Goal: Task Accomplishment & Management: Manage account settings

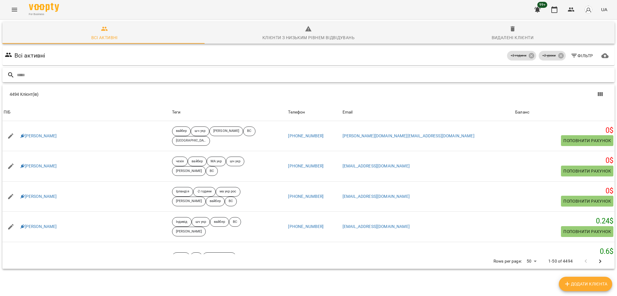
paste input "**********"
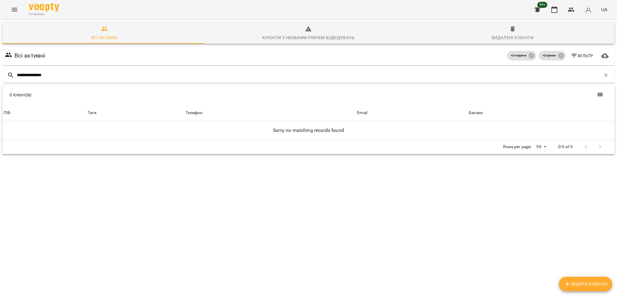
click at [509, 32] on icon "button" at bounding box center [512, 28] width 7 height 7
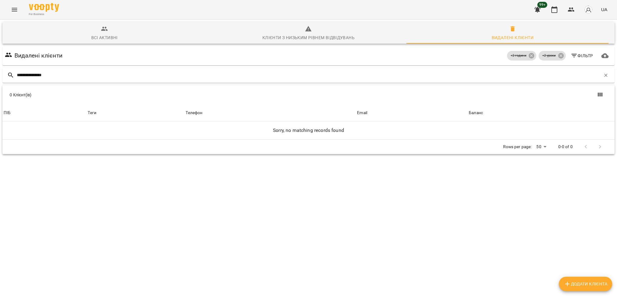
click at [92, 36] on div "Всі активні" at bounding box center [104, 37] width 27 height 7
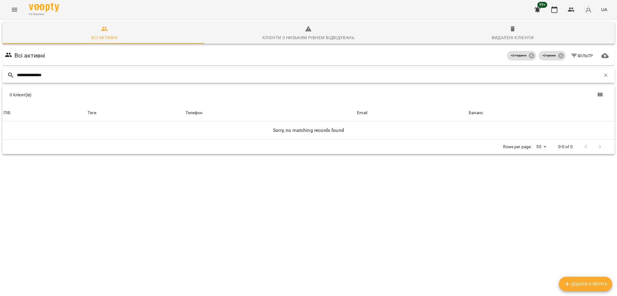
drag, startPoint x: 90, startPoint y: 80, endPoint x: 90, endPoint y: 77, distance: 3.4
click at [90, 80] on div "**********" at bounding box center [308, 75] width 612 height 15
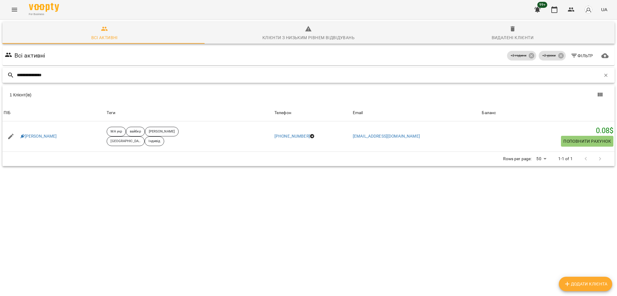
type input "**********"
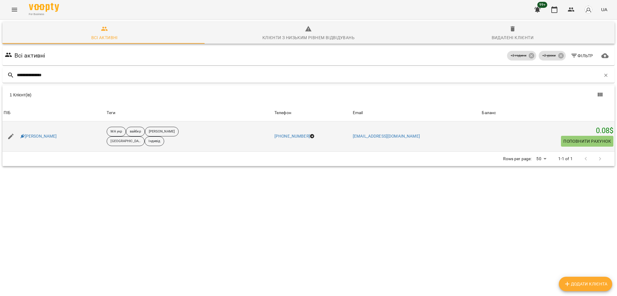
click at [33, 131] on div "[PERSON_NAME]" at bounding box center [53, 136] width 103 height 17
click at [33, 134] on link "[PERSON_NAME]" at bounding box center [38, 136] width 36 height 6
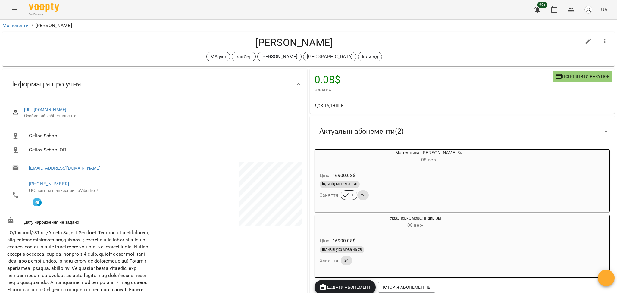
drag, startPoint x: 247, startPoint y: 40, endPoint x: 341, endPoint y: 36, distance: 94.7
click at [341, 36] on h4 "[PERSON_NAME]" at bounding box center [294, 42] width 574 height 12
copy h4 "[PERSON_NAME]"
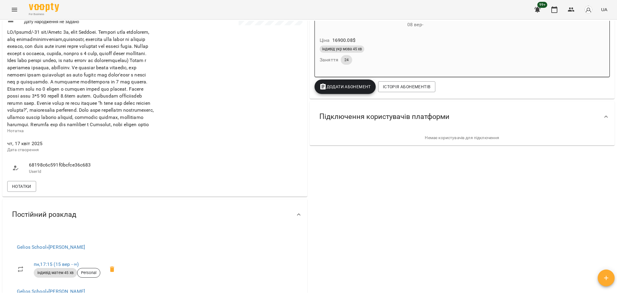
scroll to position [321, 0]
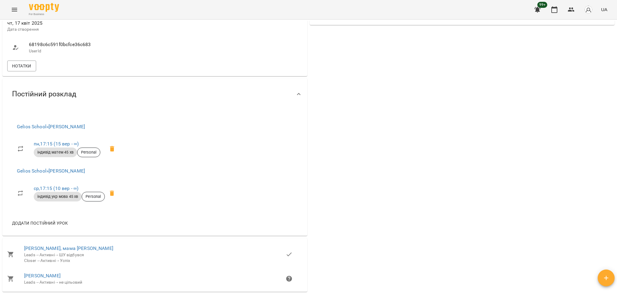
click at [92, 130] on span "Gelios School » [PERSON_NAME]" at bounding box center [68, 126] width 102 height 7
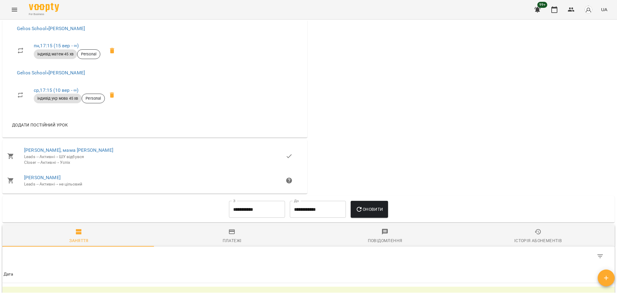
scroll to position [402, 0]
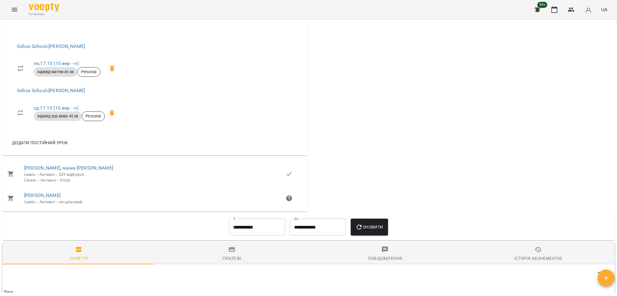
drag, startPoint x: 92, startPoint y: 62, endPoint x: 51, endPoint y: 67, distance: 41.6
click at [51, 54] on li "Gelios School » [PERSON_NAME]" at bounding box center [68, 46] width 112 height 14
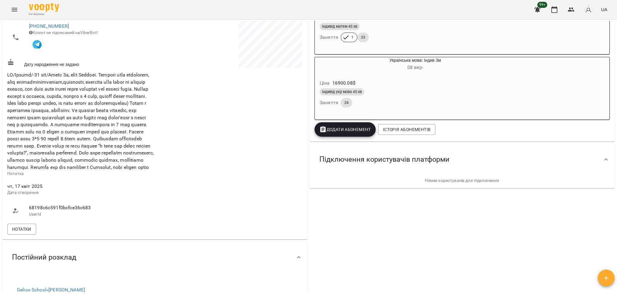
scroll to position [0, 0]
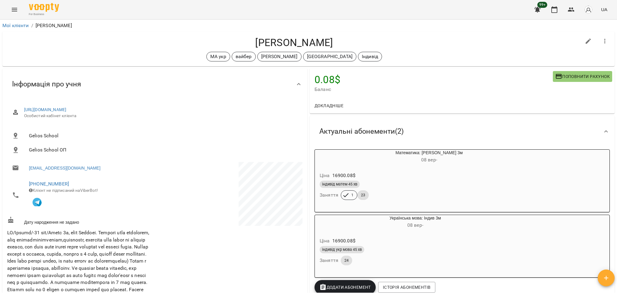
drag, startPoint x: 371, startPoint y: 61, endPoint x: 371, endPoint y: 64, distance: 3.0
click at [371, 64] on div "[PERSON_NAME] укр [PERSON_NAME] [GEOGRAPHIC_DATA] Індивід" at bounding box center [308, 49] width 612 height 35
drag, startPoint x: 245, startPoint y: 43, endPoint x: 336, endPoint y: 39, distance: 90.7
click at [336, 39] on h4 "[PERSON_NAME]" at bounding box center [294, 42] width 574 height 12
copy h4 "[PERSON_NAME]"
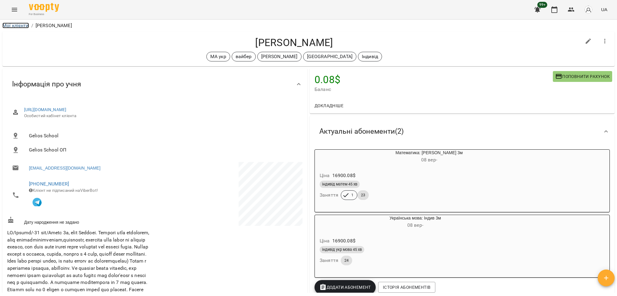
click at [17, 25] on link "Мої клієнти" at bounding box center [15, 26] width 27 height 6
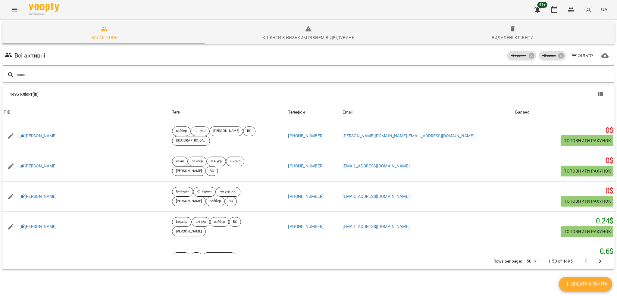
click at [247, 74] on input "text" at bounding box center [314, 75] width 595 height 10
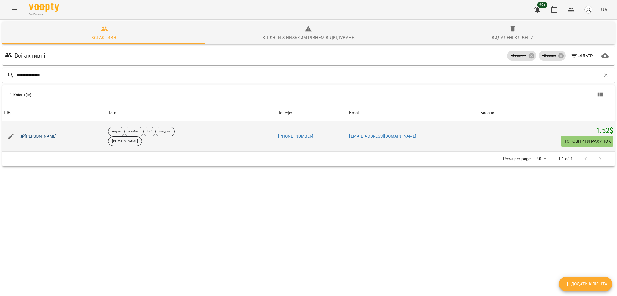
type input "**********"
click at [34, 134] on link "[PERSON_NAME]" at bounding box center [38, 136] width 36 height 6
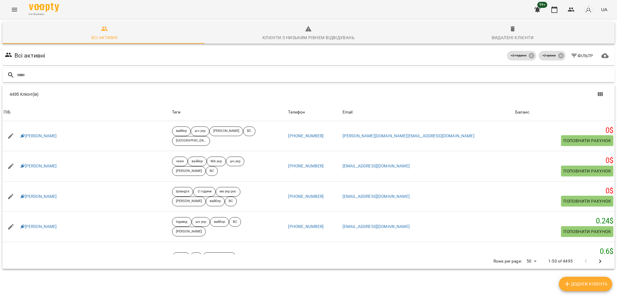
click at [199, 73] on input "text" at bounding box center [314, 75] width 595 height 10
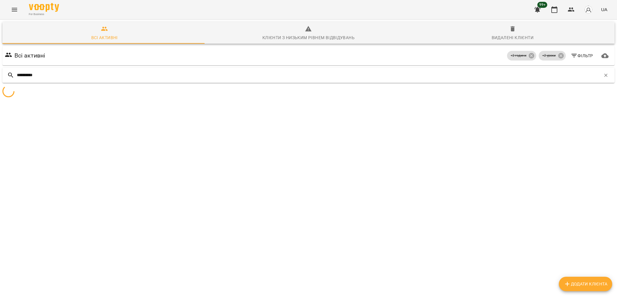
type input "**********"
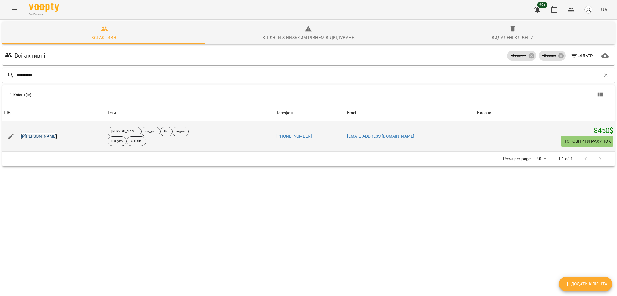
click at [37, 139] on link "[PERSON_NAME]" at bounding box center [38, 136] width 36 height 6
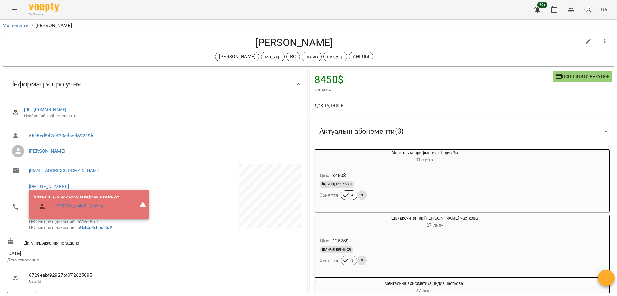
scroll to position [80, 0]
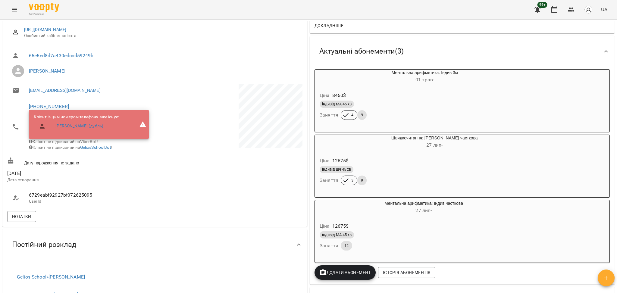
click at [497, 171] on div "індивід шч 45 хв" at bounding box center [420, 169] width 201 height 7
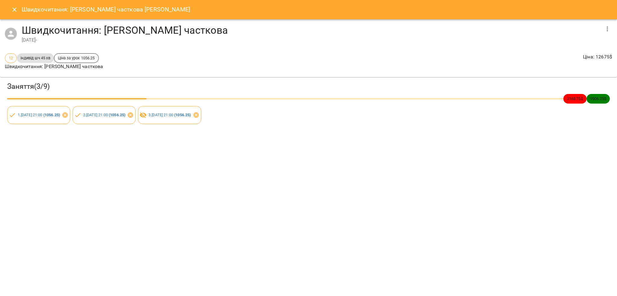
click at [604, 31] on icon "button" at bounding box center [607, 28] width 7 height 7
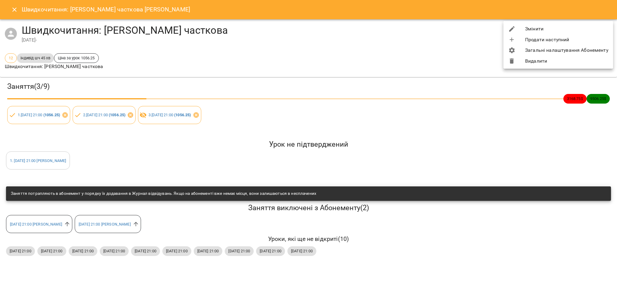
click at [9, 9] on div at bounding box center [308, 148] width 617 height 296
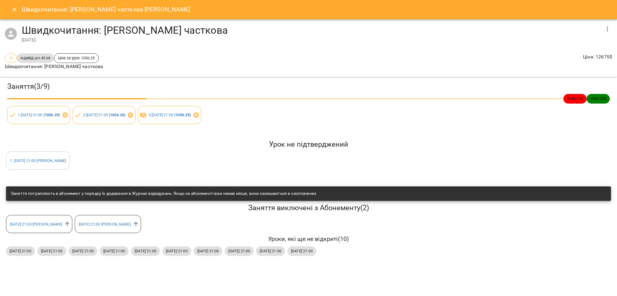
click at [13, 9] on icon "Close" at bounding box center [14, 9] width 7 height 7
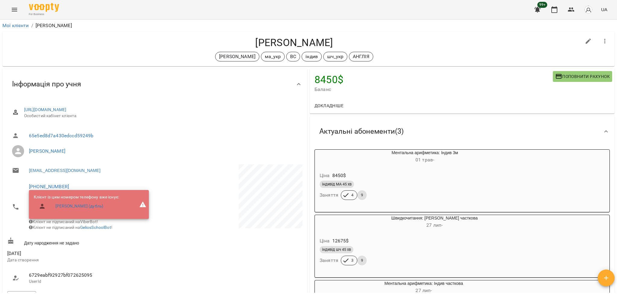
scroll to position [40, 0]
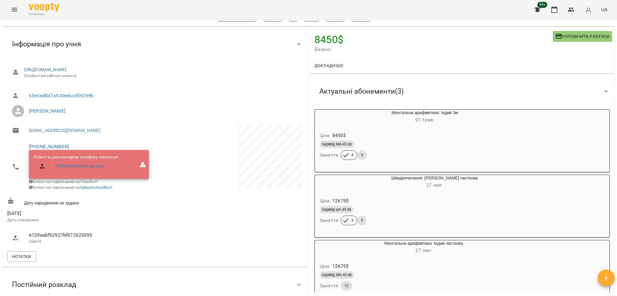
click at [502, 213] on div "індивід шч 45 хв" at bounding box center [420, 209] width 201 height 7
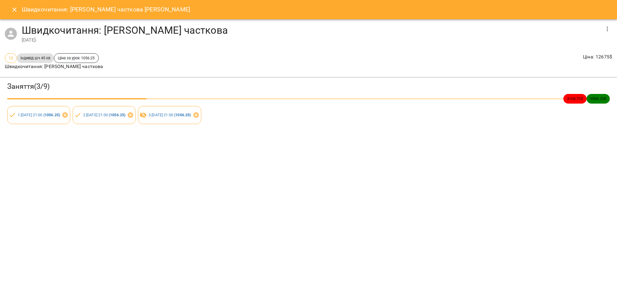
click at [606, 33] on button "button" at bounding box center [607, 29] width 14 height 14
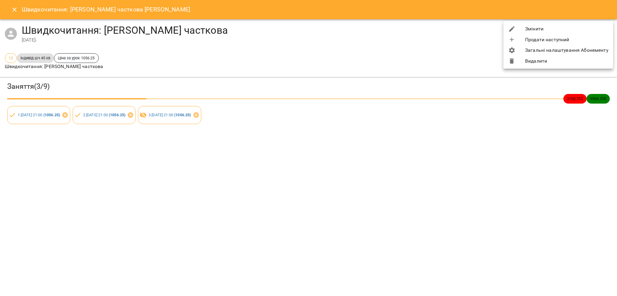
click at [531, 28] on li "Змінити" at bounding box center [558, 28] width 110 height 11
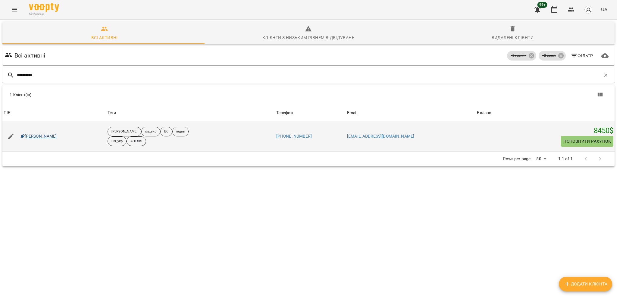
type input "**********"
click at [21, 136] on icon at bounding box center [22, 136] width 4 height 4
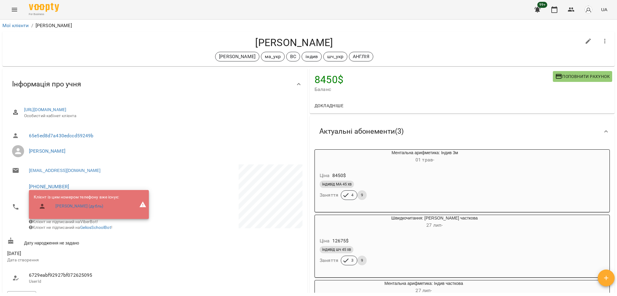
click at [437, 240] on div "Ціна 12675 $" at bounding box center [419, 241] width 203 height 11
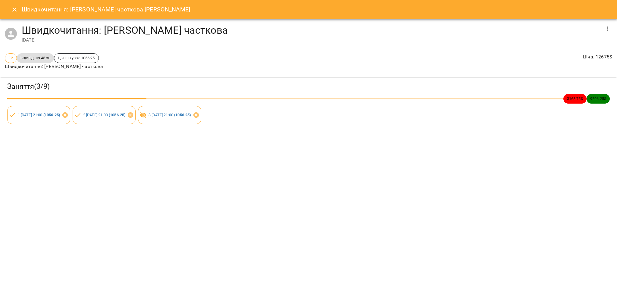
click at [610, 28] on icon "button" at bounding box center [607, 28] width 7 height 7
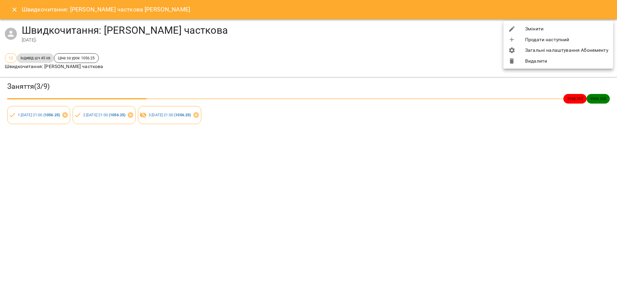
click at [544, 30] on li "Змінити" at bounding box center [558, 28] width 110 height 11
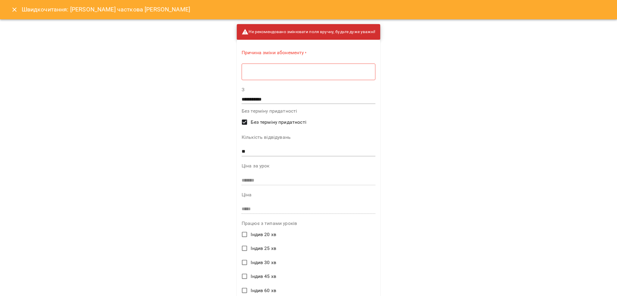
click at [261, 152] on input "**" at bounding box center [309, 152] width 134 height 10
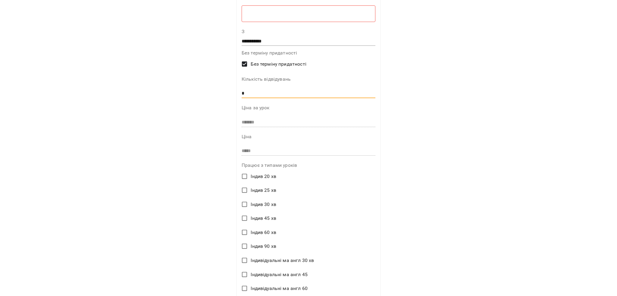
scroll to position [18, 0]
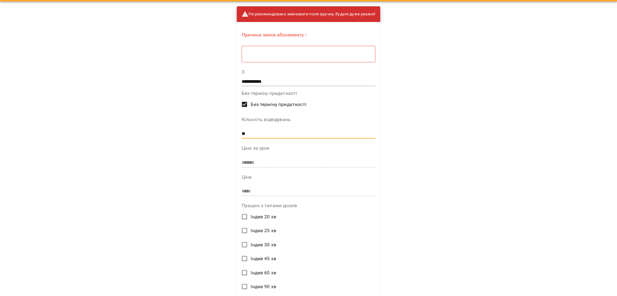
type input "**"
click at [304, 46] on div "* ​" at bounding box center [309, 53] width 134 height 17
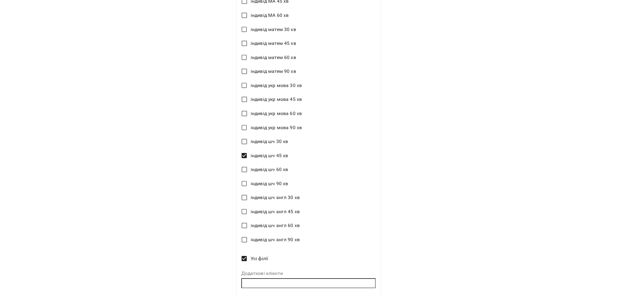
scroll to position [743, 0]
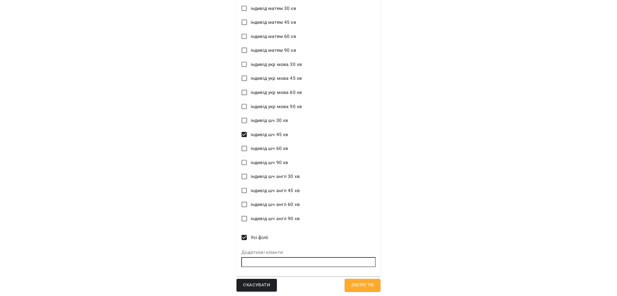
type textarea "**********"
click at [355, 289] on button "Зберегти" at bounding box center [363, 285] width 36 height 13
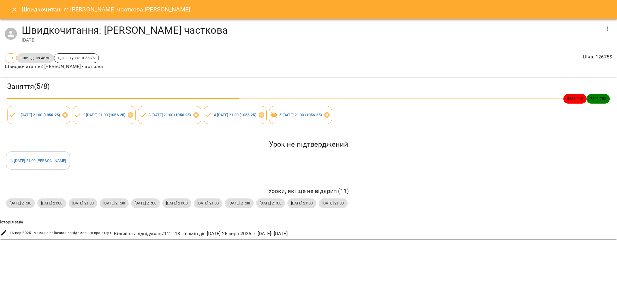
click at [12, 10] on icon "Close" at bounding box center [14, 9] width 7 height 7
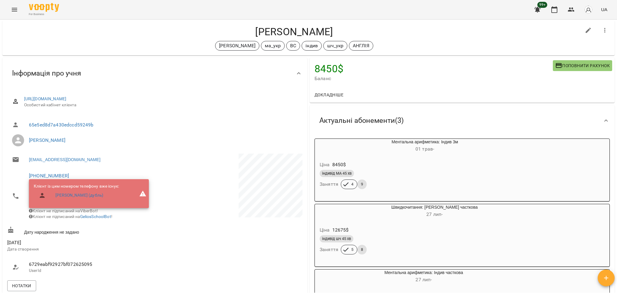
scroll to position [0, 0]
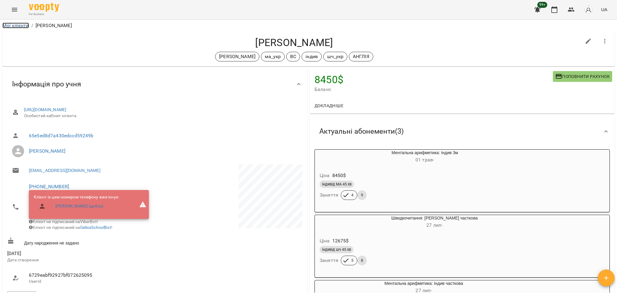
click at [20, 27] on link "Мої клієнти" at bounding box center [15, 26] width 27 height 6
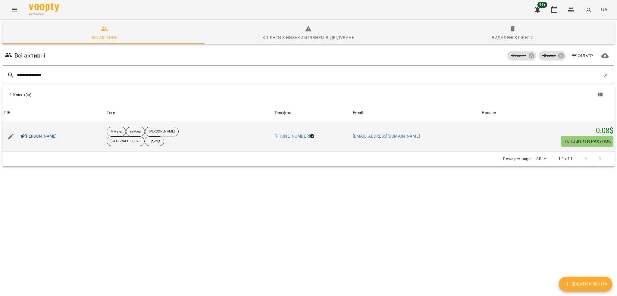
type input "**********"
click at [46, 135] on link "[PERSON_NAME]" at bounding box center [38, 136] width 36 height 6
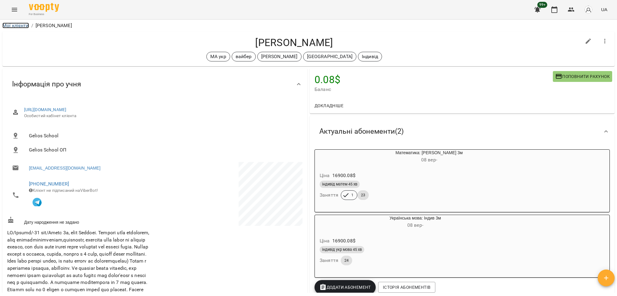
click at [11, 24] on link "Мої клієнти" at bounding box center [15, 26] width 27 height 6
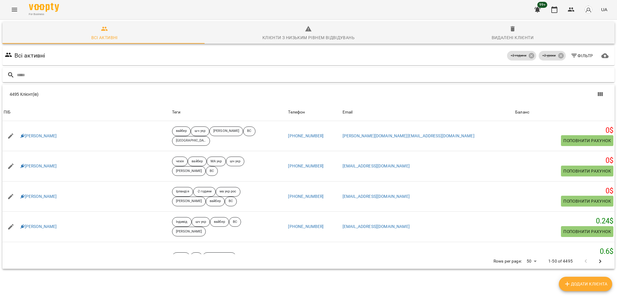
click at [155, 76] on input "text" at bounding box center [314, 75] width 595 height 10
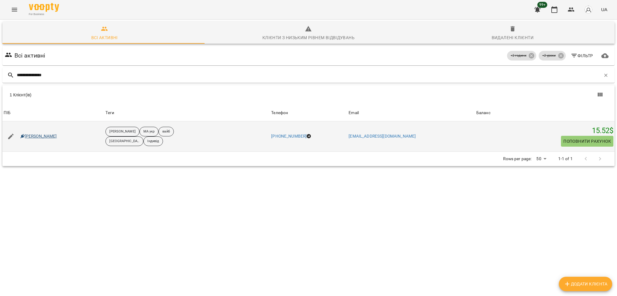
type input "**********"
click at [47, 137] on link "[PERSON_NAME]" at bounding box center [38, 136] width 36 height 6
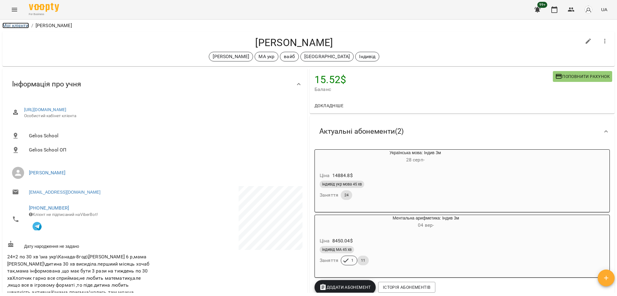
click at [19, 26] on link "Мої клієнти" at bounding box center [15, 26] width 27 height 6
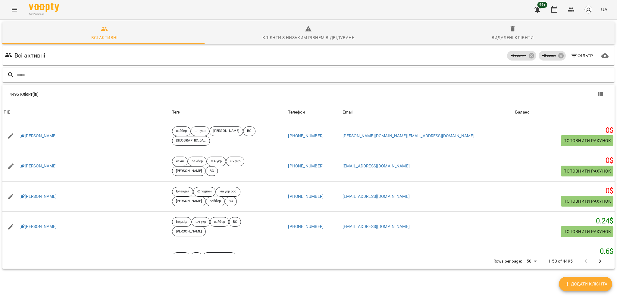
click at [185, 73] on input "text" at bounding box center [314, 75] width 595 height 10
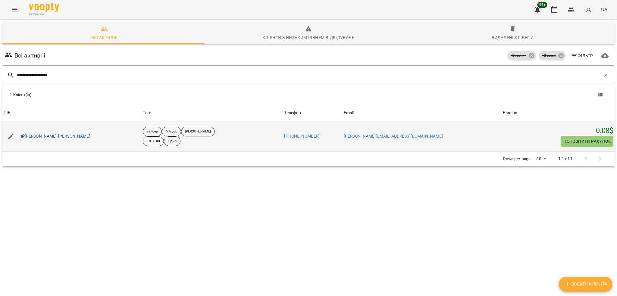
type input "**********"
click at [64, 135] on link "[PERSON_NAME]-[PERSON_NAME]" at bounding box center [55, 136] width 70 height 6
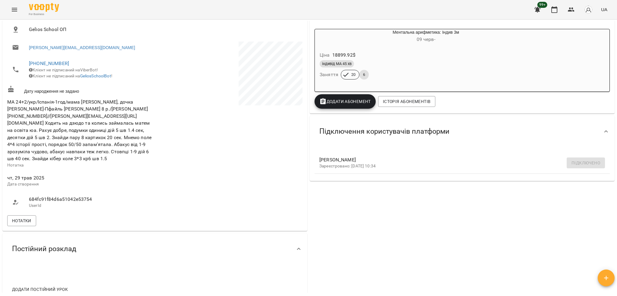
scroll to position [161, 0]
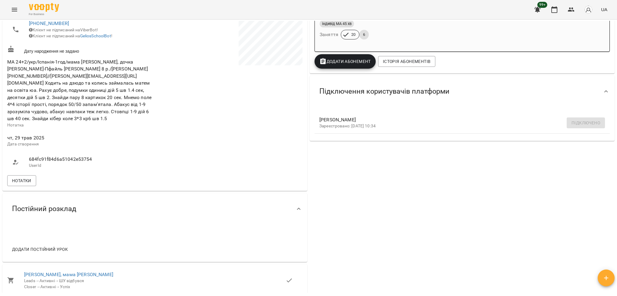
click at [102, 72] on span "МА 24+2/укр/Іспанія-1год/мама [PERSON_NAME], дочка [PERSON_NAME]-Пфайль [PERSON…" at bounding box center [80, 90] width 146 height 64
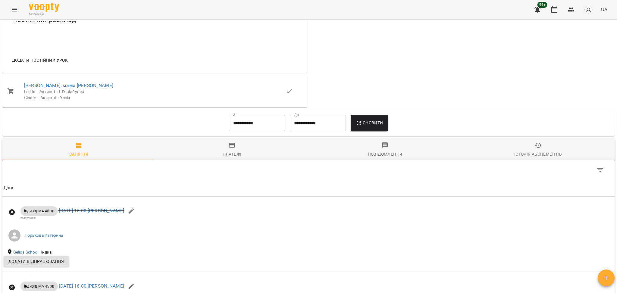
scroll to position [442, 0]
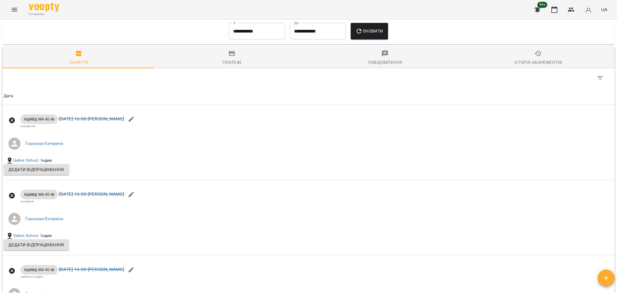
click at [11, 10] on icon "Menu" at bounding box center [14, 9] width 7 height 7
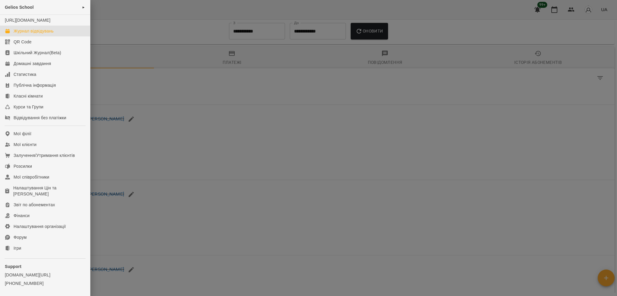
click at [40, 34] on div "Журнал відвідувань" at bounding box center [34, 31] width 40 height 6
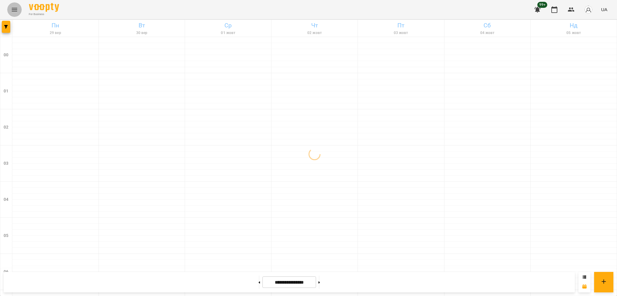
click at [13, 13] on icon "Menu" at bounding box center [14, 9] width 7 height 7
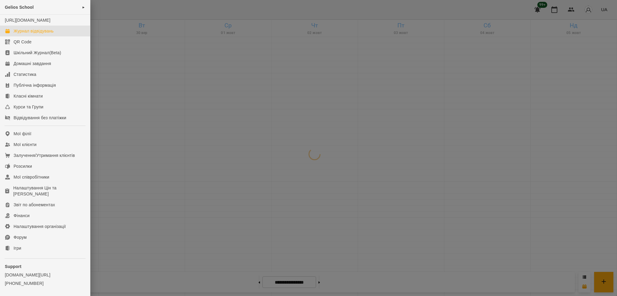
click at [103, 9] on div at bounding box center [308, 148] width 617 height 296
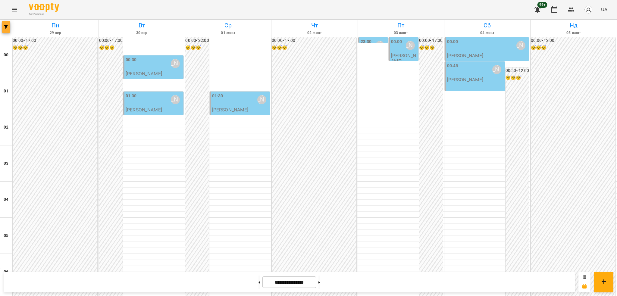
click at [4, 24] on button "button" at bounding box center [6, 27] width 8 height 12
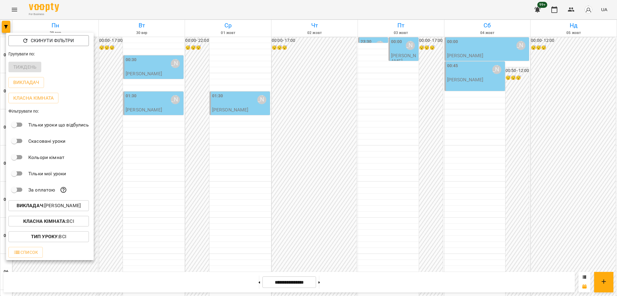
click at [49, 209] on p "Викладач : [PERSON_NAME]" at bounding box center [49, 205] width 64 height 7
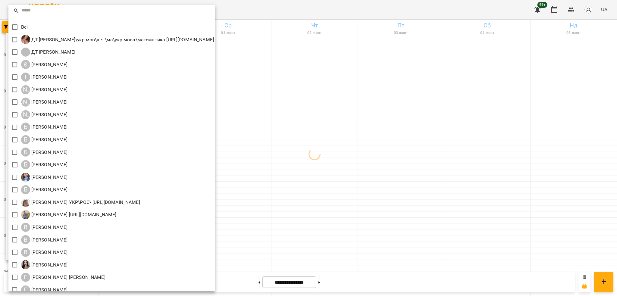
click at [58, 10] on input "text" at bounding box center [116, 10] width 189 height 9
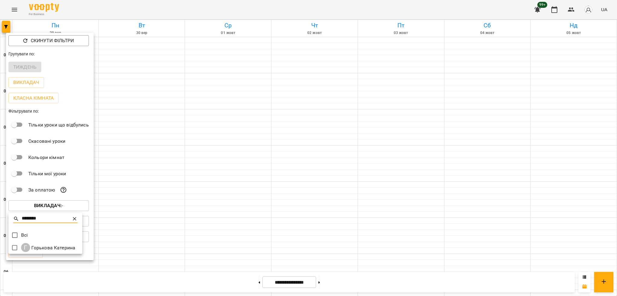
type input "********"
click at [146, 10] on div at bounding box center [308, 148] width 617 height 296
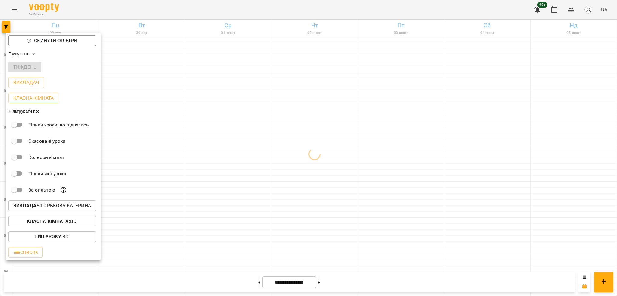
click at [146, 10] on div at bounding box center [308, 148] width 617 height 296
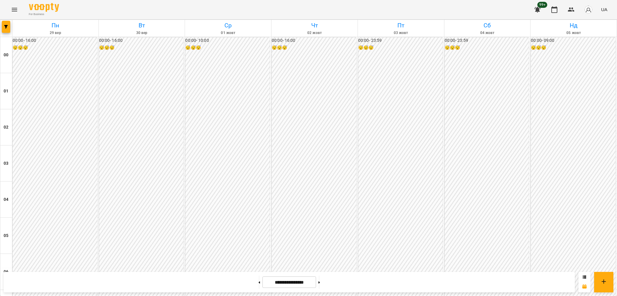
scroll to position [402, 0]
click at [258, 282] on button at bounding box center [259, 282] width 2 height 13
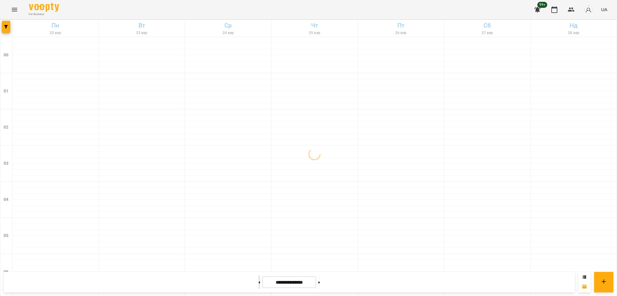
click at [258, 282] on button at bounding box center [259, 282] width 2 height 13
type input "**********"
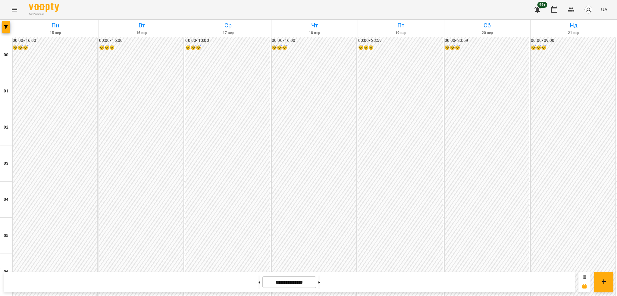
scroll to position [113, 0]
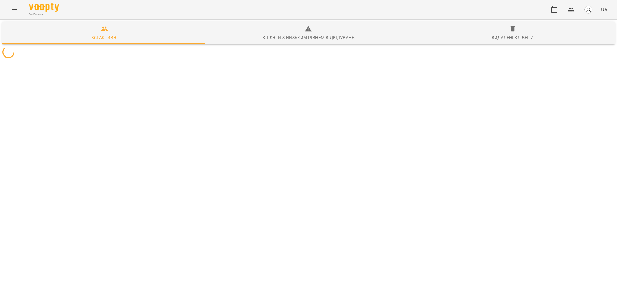
click at [13, 9] on icon "Menu" at bounding box center [14, 9] width 7 height 7
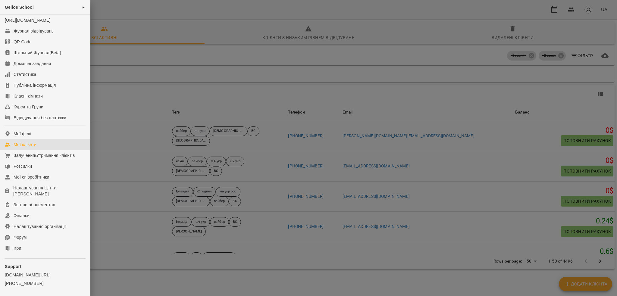
click at [174, 11] on div at bounding box center [308, 148] width 617 height 296
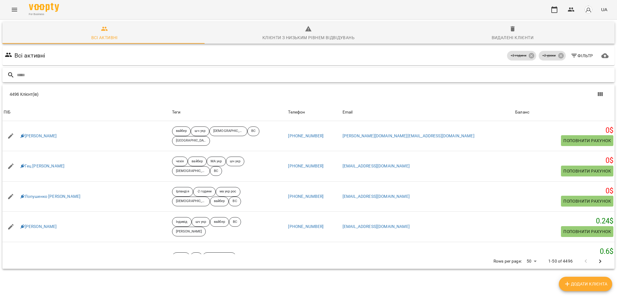
click at [64, 71] on input "text" at bounding box center [314, 75] width 595 height 10
paste input "**********"
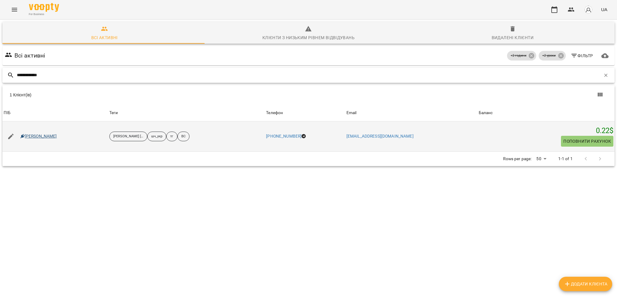
type input "**********"
click at [42, 135] on link "Віктор Грицай" at bounding box center [38, 136] width 36 height 6
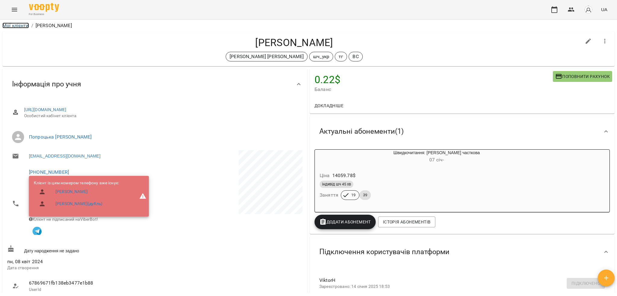
click at [10, 25] on link "Мої клієнти" at bounding box center [15, 26] width 27 height 6
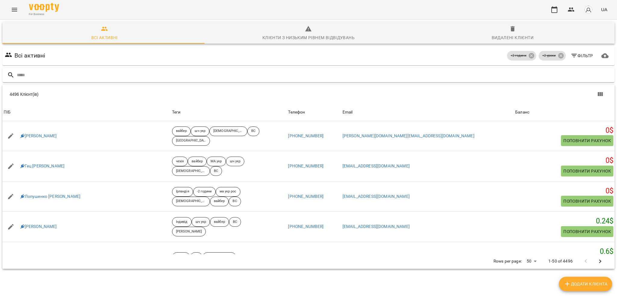
click at [151, 76] on input "text" at bounding box center [314, 75] width 595 height 10
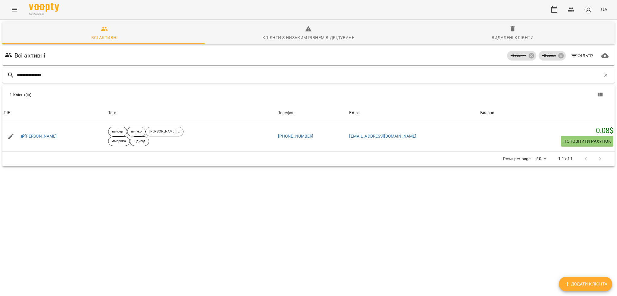
type input "**********"
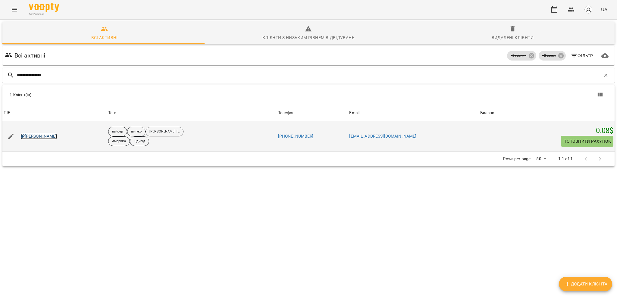
click at [46, 137] on link "Вайвалова Мірра" at bounding box center [38, 136] width 36 height 6
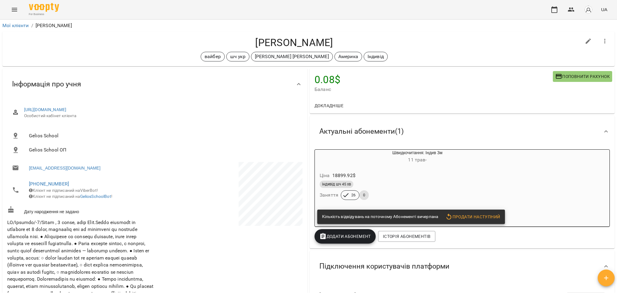
click at [491, 164] on h6 "11 трав -" at bounding box center [417, 160] width 147 height 8
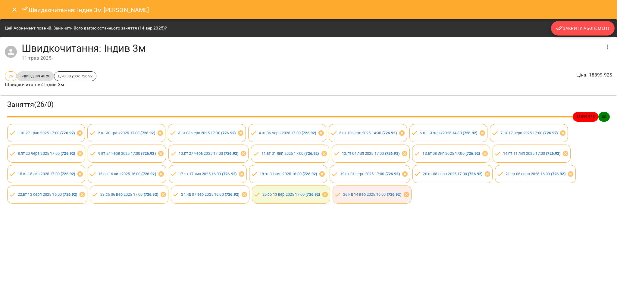
click at [580, 32] on button "Закрити Абонемент" at bounding box center [583, 28] width 64 height 14
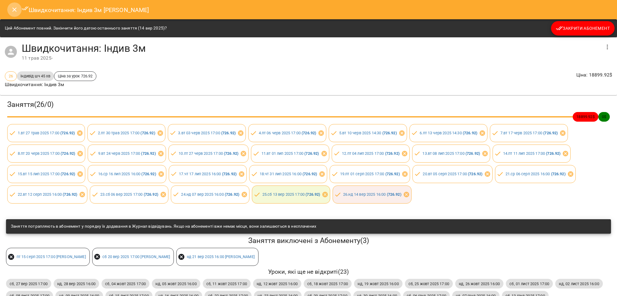
click at [14, 10] on icon "Close" at bounding box center [14, 9] width 7 height 7
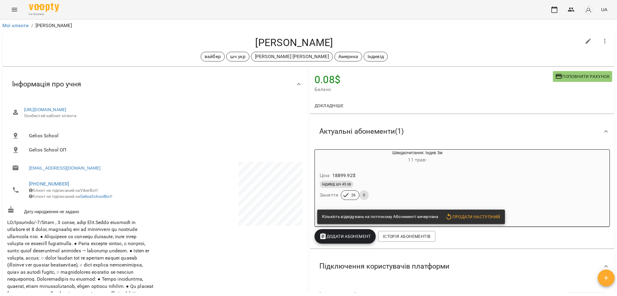
click at [565, 174] on div "Швидкочитання: Індив 3м 11 трав - Ціна 18899.92 $ індивід шч 45 хв Заняття 26 0…" at bounding box center [462, 187] width 295 height 77
click at [427, 201] on div "індивід шч 45 хв Заняття 26 0" at bounding box center [402, 191] width 169 height 22
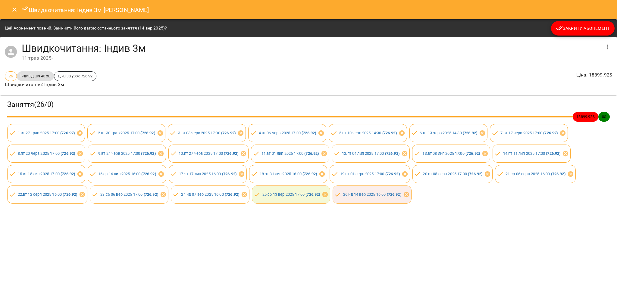
click at [595, 30] on span "Закрити Абонемент" at bounding box center [583, 28] width 54 height 7
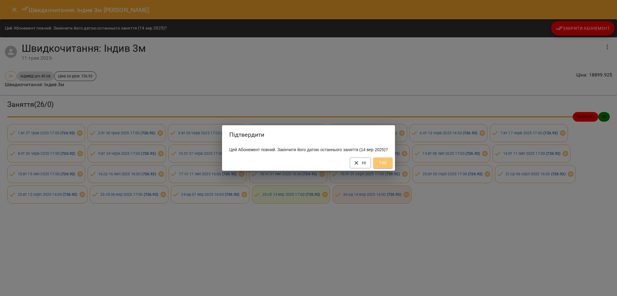
click at [388, 166] on span "Так" at bounding box center [383, 162] width 10 height 7
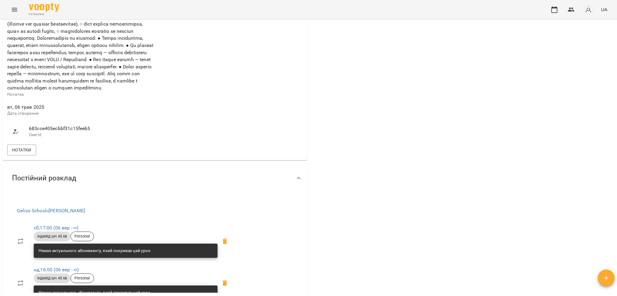
scroll to position [362, 0]
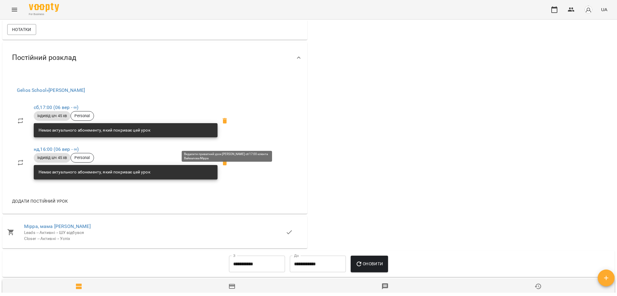
click at [227, 124] on icon at bounding box center [225, 120] width 4 height 5
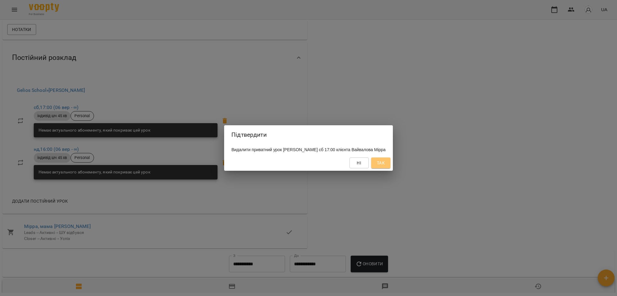
click at [390, 168] on button "Так" at bounding box center [380, 163] width 19 height 11
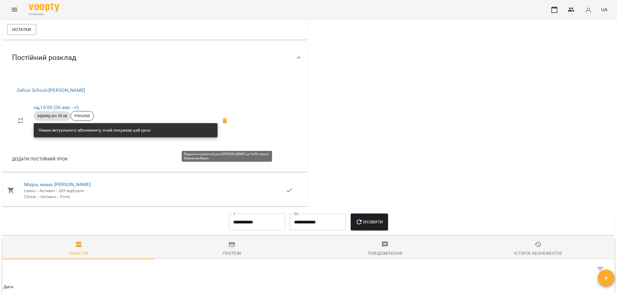
click at [228, 124] on icon at bounding box center [224, 120] width 7 height 7
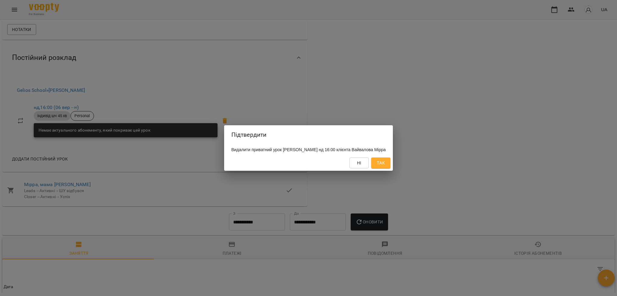
click at [385, 167] on span "Так" at bounding box center [381, 162] width 8 height 7
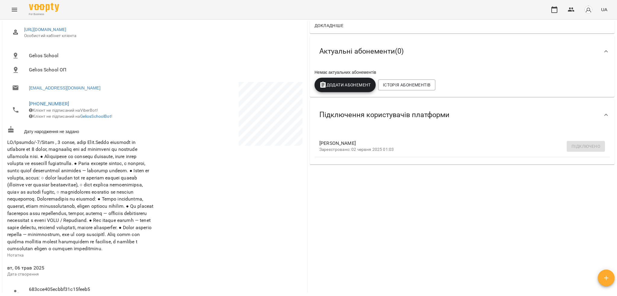
scroll to position [0, 0]
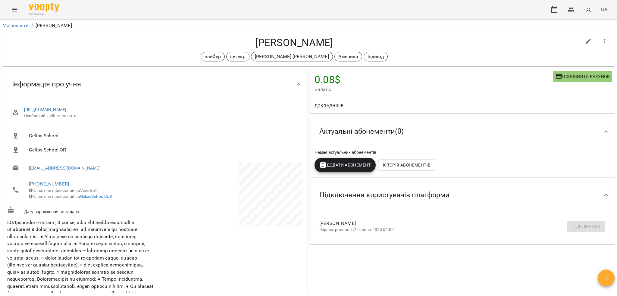
drag, startPoint x: 250, startPoint y: 41, endPoint x: 350, endPoint y: 42, distance: 100.3
click at [350, 42] on h4 "Вайвалова Мірра" at bounding box center [294, 42] width 574 height 12
copy h4 "Вайвалова Мірра"
click at [601, 39] on icon "button" at bounding box center [604, 41] width 7 height 7
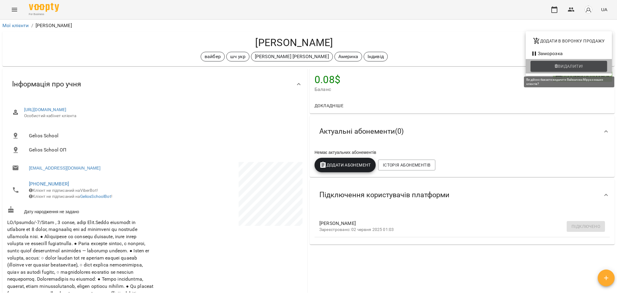
click at [580, 64] on span "Видалити!" at bounding box center [570, 66] width 25 height 7
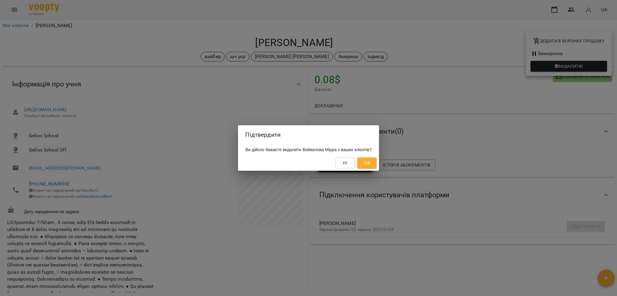
click at [372, 165] on span "Так" at bounding box center [367, 162] width 10 height 7
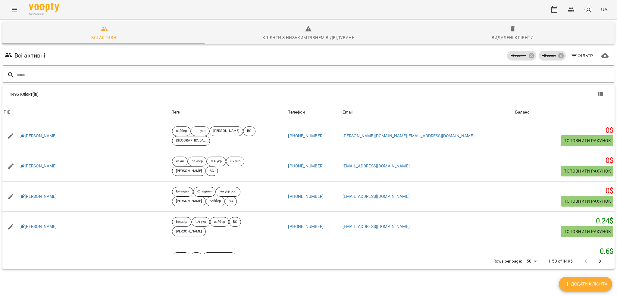
click at [168, 77] on input "text" at bounding box center [314, 75] width 595 height 10
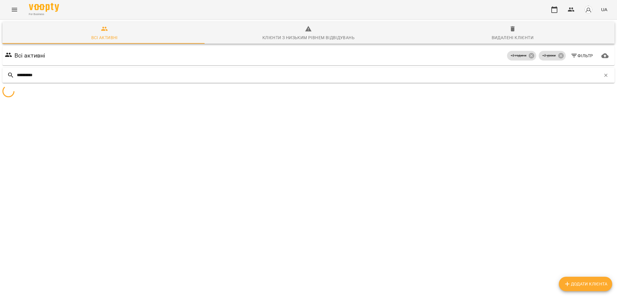
click at [168, 77] on input "**********" at bounding box center [309, 75] width 584 height 10
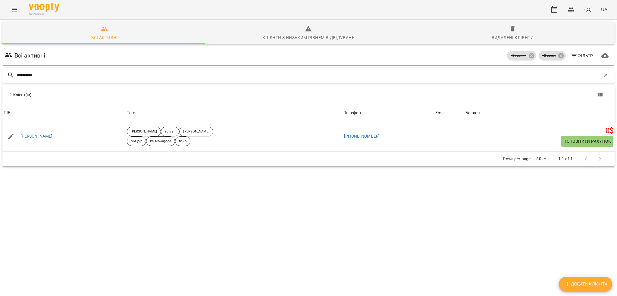
click at [168, 77] on input "**********" at bounding box center [309, 75] width 584 height 10
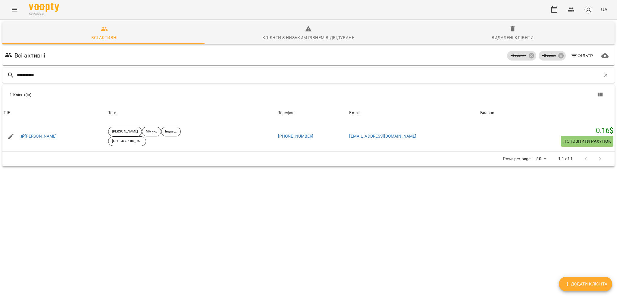
type input "**********"
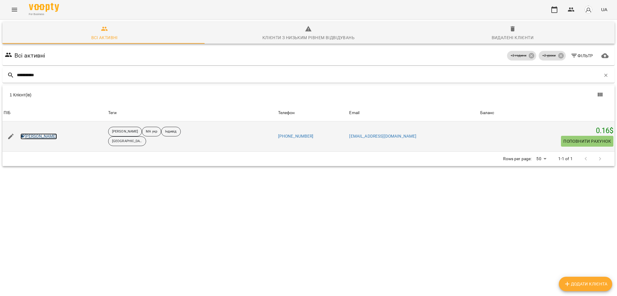
click at [39, 138] on link "Дарина Модь" at bounding box center [38, 136] width 36 height 6
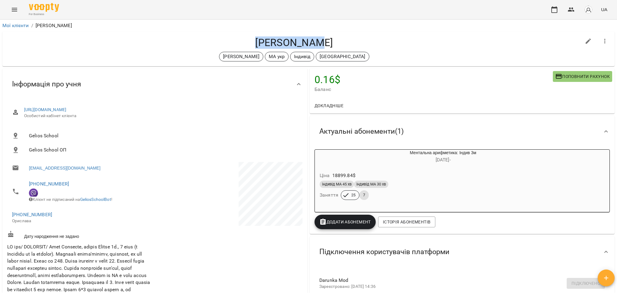
drag, startPoint x: 265, startPoint y: 38, endPoint x: 332, endPoint y: 40, distance: 66.6
click at [332, 40] on div "Дарина Модь Черткова Ірина МА укр Індивід Норвегія" at bounding box center [308, 49] width 612 height 35
copy h4 "Дарина Модь"
click at [14, 26] on link "Мої клієнти" at bounding box center [15, 26] width 27 height 6
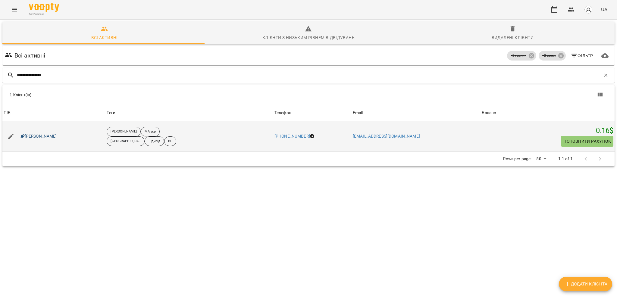
type input "**********"
click at [57, 134] on link "Герявенко Данило" at bounding box center [38, 136] width 36 height 6
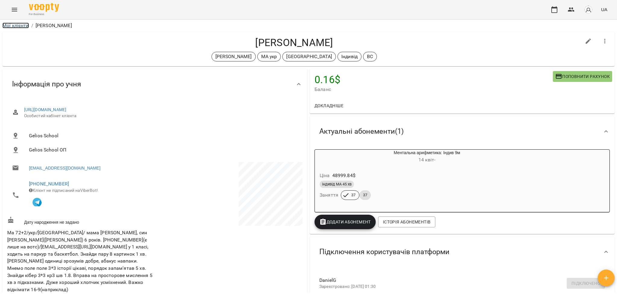
click at [14, 28] on link "Мої клієнти" at bounding box center [15, 26] width 27 height 6
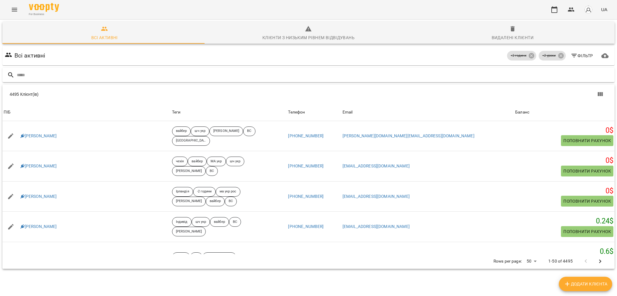
type input "**********"
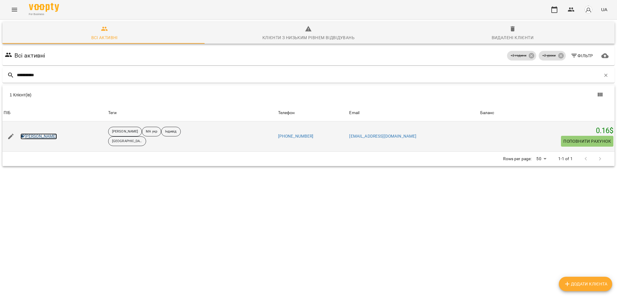
click at [38, 136] on link "Дарина Модь" at bounding box center [38, 136] width 36 height 6
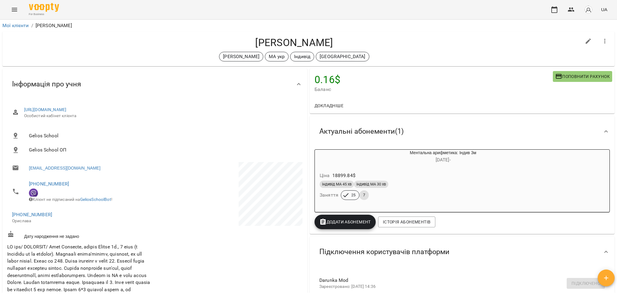
click at [15, 11] on icon "Menu" at bounding box center [14, 9] width 7 height 7
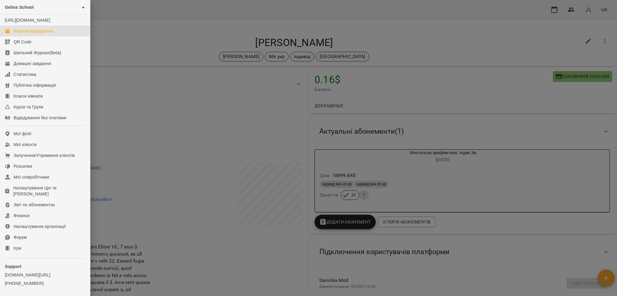
click at [31, 34] on div "Журнал відвідувань" at bounding box center [34, 31] width 40 height 6
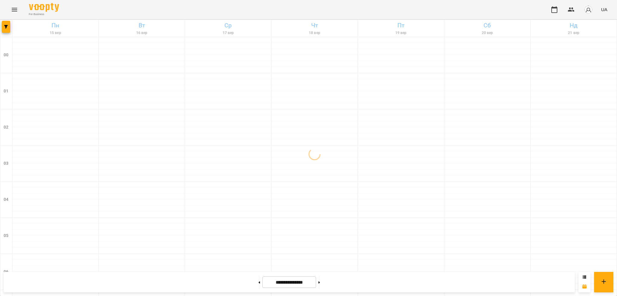
click at [14, 10] on icon "Menu" at bounding box center [14, 9] width 7 height 7
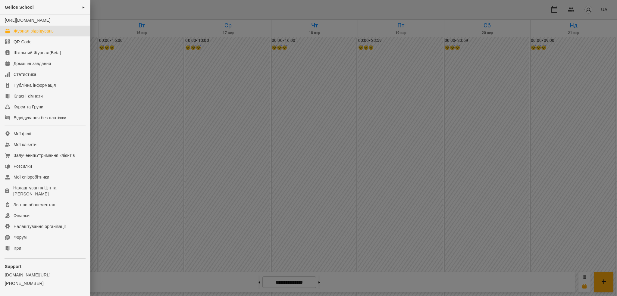
click at [189, 14] on div at bounding box center [308, 148] width 617 height 296
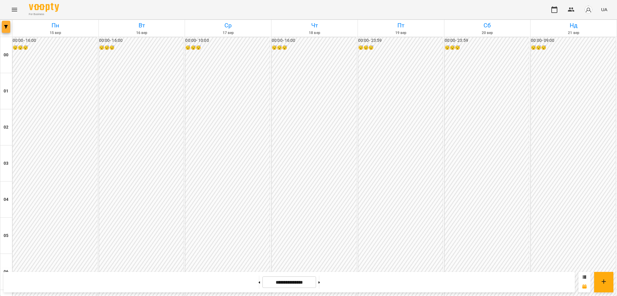
click at [4, 28] on span "button" at bounding box center [6, 27] width 8 height 4
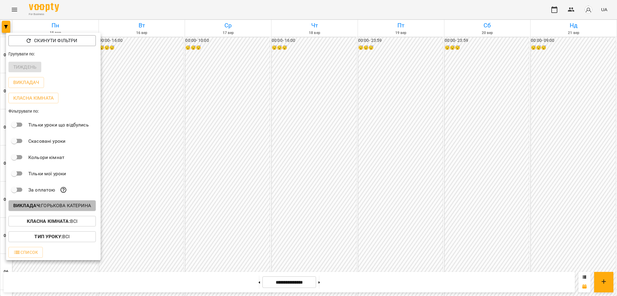
click at [36, 205] on b "Викладач :" at bounding box center [27, 206] width 28 height 6
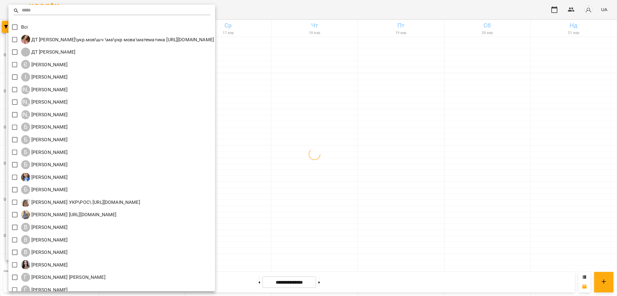
click at [64, 11] on input "text" at bounding box center [116, 10] width 189 height 9
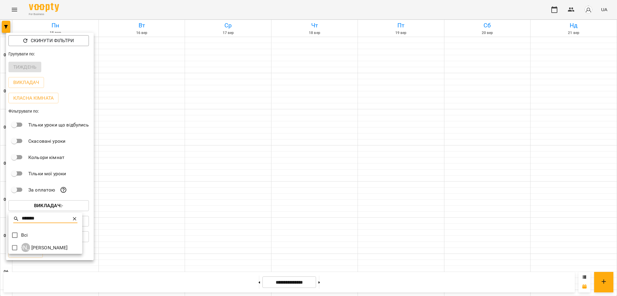
type input "*******"
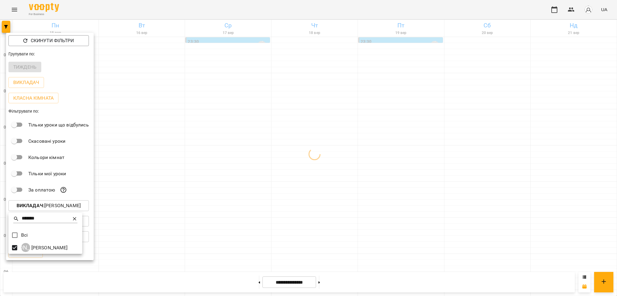
click at [188, 9] on div at bounding box center [308, 148] width 617 height 296
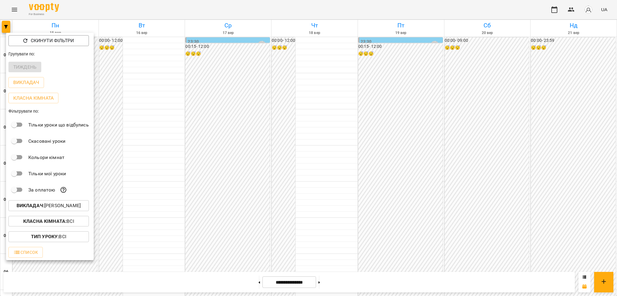
click at [188, 9] on div at bounding box center [308, 148] width 617 height 296
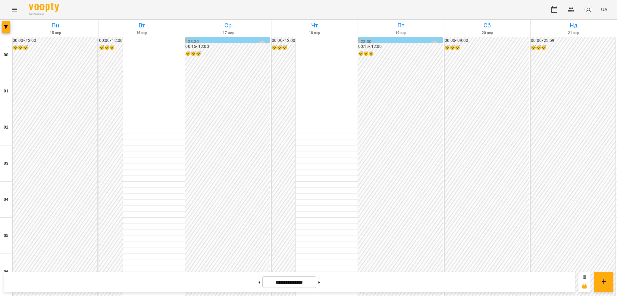
scroll to position [482, 0]
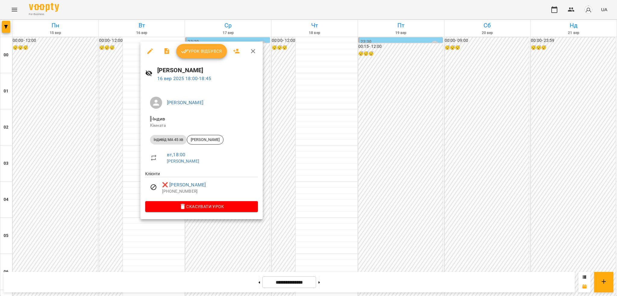
click at [435, 7] on div at bounding box center [308, 148] width 617 height 296
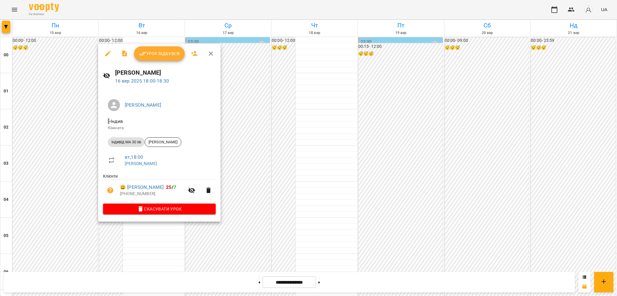
click at [106, 56] on icon "button" at bounding box center [107, 53] width 5 height 5
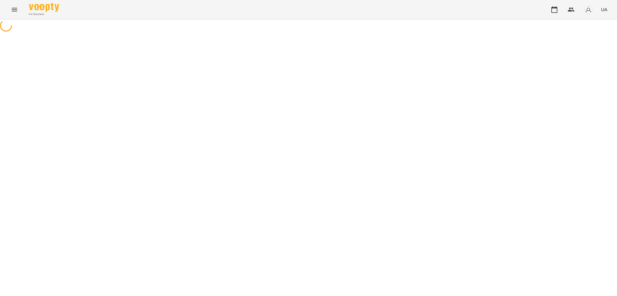
select select "**********"
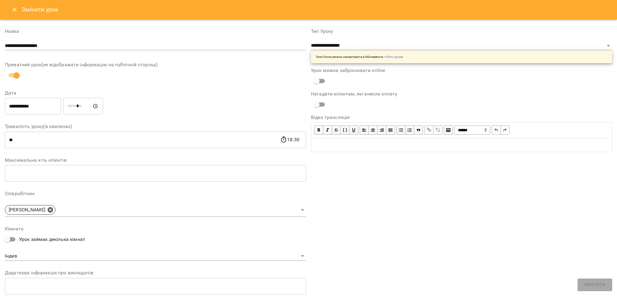
click at [13, 9] on icon "Close" at bounding box center [14, 10] width 4 height 4
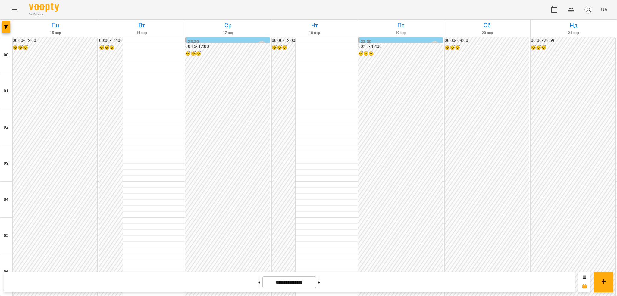
scroll to position [522, 0]
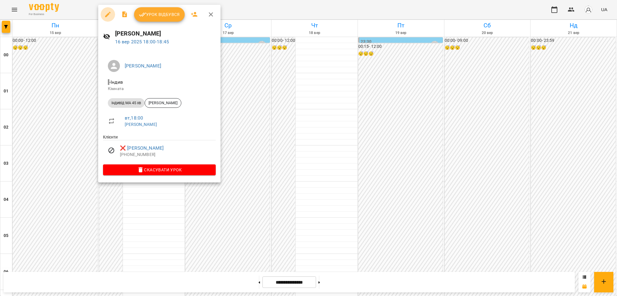
click at [108, 16] on icon "button" at bounding box center [107, 14] width 7 height 7
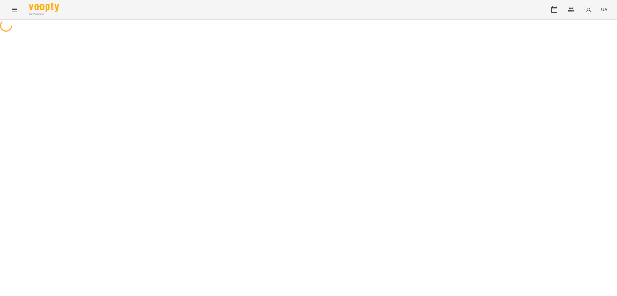
select select "**********"
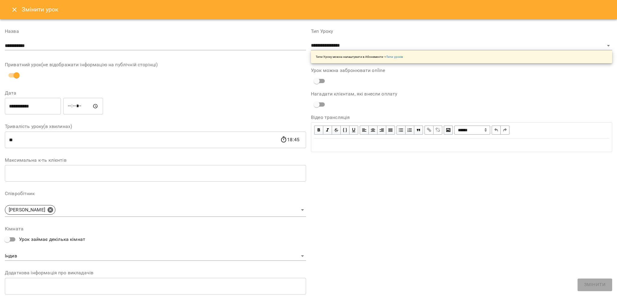
click at [11, 12] on icon "Close" at bounding box center [14, 9] width 7 height 7
